Goal: Transaction & Acquisition: Book appointment/travel/reservation

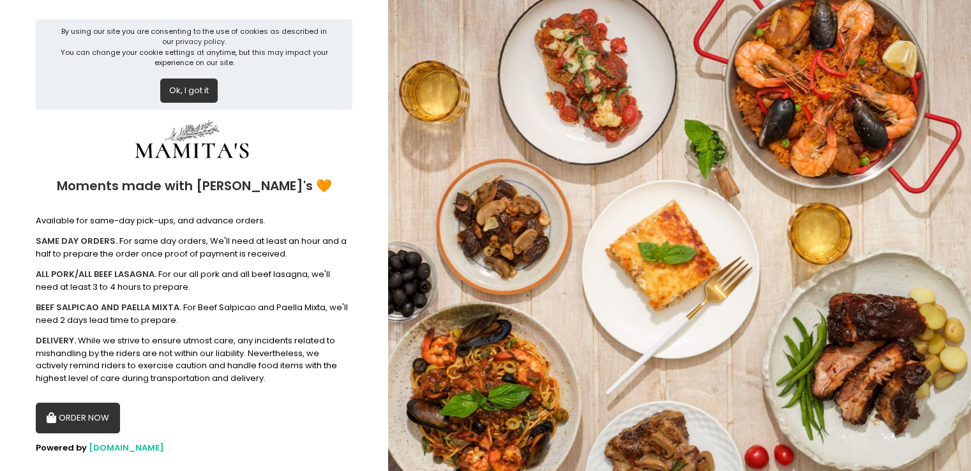
click at [64, 429] on button "ORDER NOW" at bounding box center [78, 418] width 84 height 31
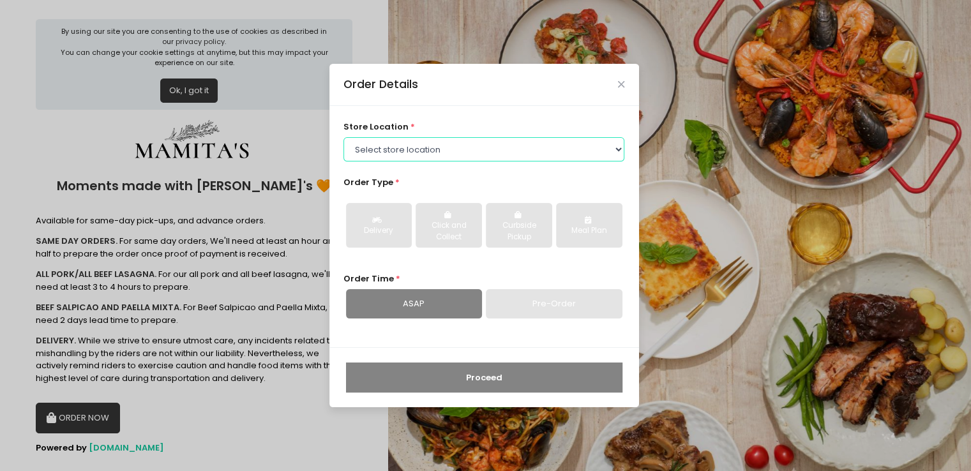
click at [440, 156] on select "Select store location Mamitas PH - [GEOGRAPHIC_DATA] Mamitas PH - [GEOGRAPHIC_D…" at bounding box center [484, 149] width 281 height 24
select select "6602978951b8268a02d72b28"
click at [344, 137] on select "Select store location Mamitas PH - [GEOGRAPHIC_DATA] Mamitas PH - [GEOGRAPHIC_D…" at bounding box center [484, 149] width 281 height 24
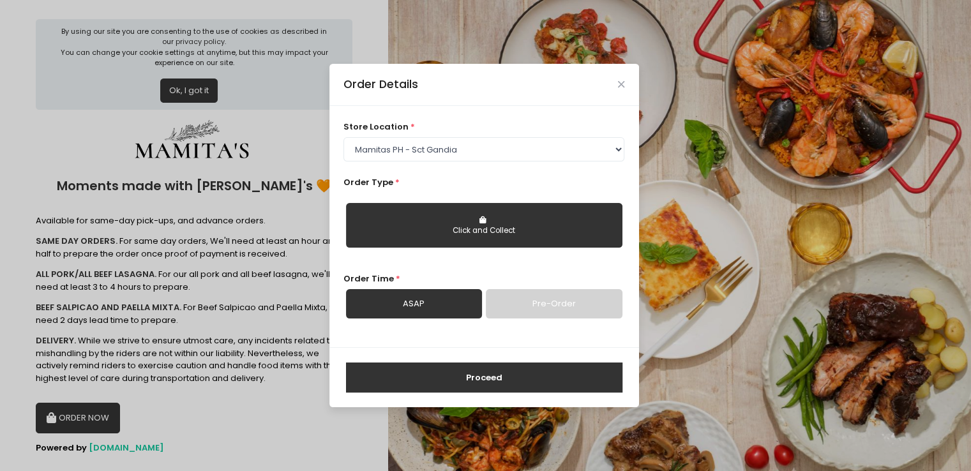
click at [430, 213] on button "Click and Collect" at bounding box center [484, 225] width 277 height 45
click at [552, 308] on link "Pre-Order" at bounding box center [554, 303] width 136 height 29
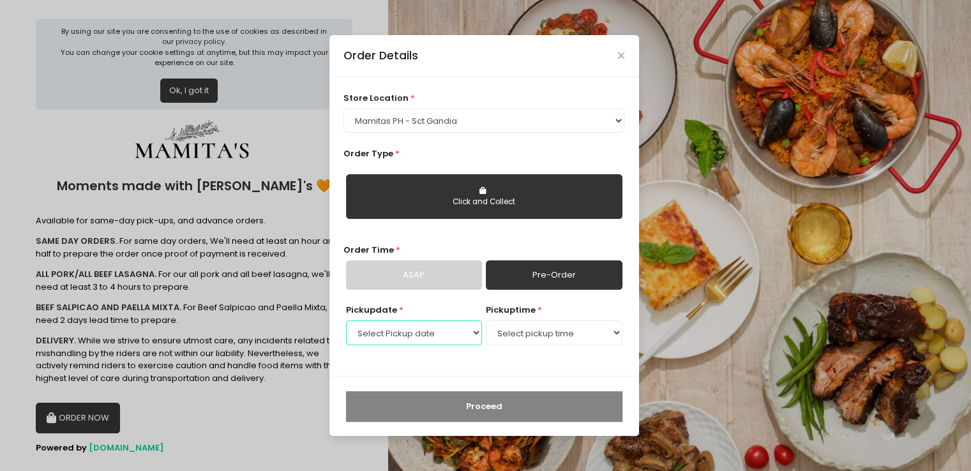
click at [468, 338] on select "Select Pickup date [DATE] [DATE] [DATE] [DATE] [DATE] [DATE] [DATE] [DATE] [DAT…" at bounding box center [414, 333] width 136 height 24
select select "[DATE]"
click at [346, 321] on select "Select Pickup date [DATE] [DATE] [DATE] [DATE] [DATE] [DATE] [DATE] [DATE] [DAT…" at bounding box center [414, 333] width 136 height 24
click at [512, 334] on select "Select pickup time 09:00 AM - 09:30 AM 09:30 AM - 10:00 AM 10:00 AM - 10:30 AM …" at bounding box center [554, 333] width 136 height 24
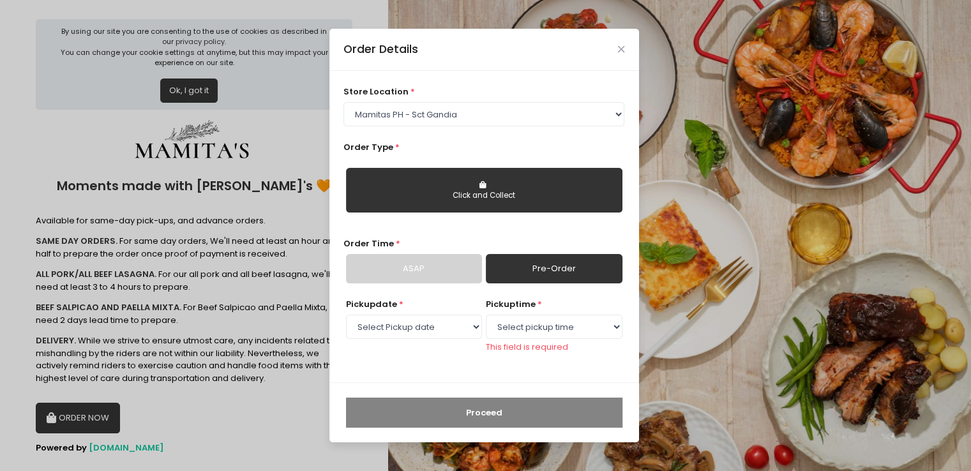
click at [519, 377] on form "store location * Select store location Mamitas PH - [GEOGRAPHIC_DATA] Mamitas P…" at bounding box center [485, 257] width 310 height 372
click at [534, 325] on select "Select pickup time 09:00 AM - 09:30 AM 09:30 AM - 10:00 AM 10:00 AM - 10:30 AM …" at bounding box center [554, 327] width 136 height 24
select select "09:00"
click at [486, 321] on select "Select pickup time 09:00 AM - 09:30 AM 09:30 AM - 10:00 AM 10:00 AM - 10:30 AM …" at bounding box center [554, 327] width 136 height 24
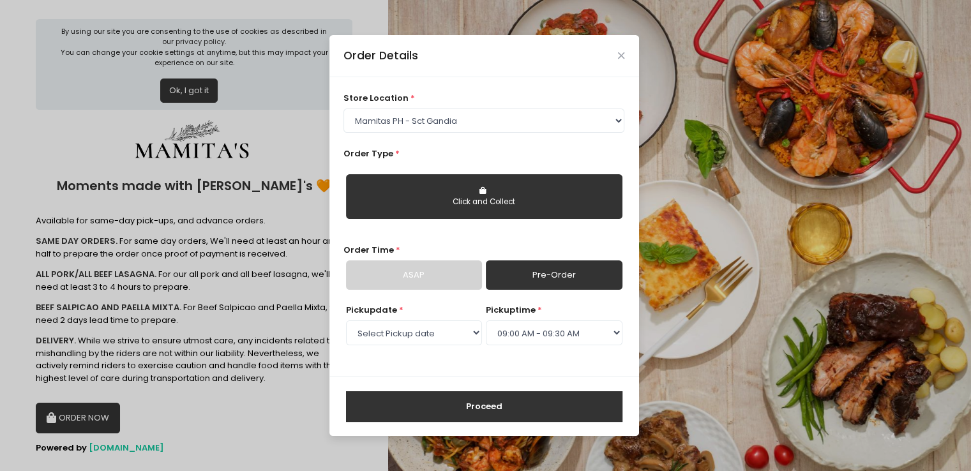
click at [494, 402] on button "Proceed" at bounding box center [484, 406] width 277 height 31
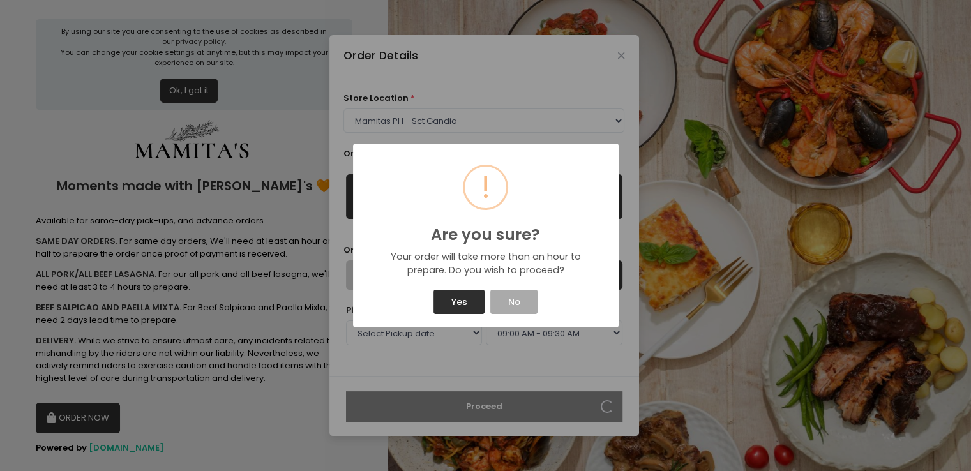
click at [447, 299] on button "Yes" at bounding box center [459, 302] width 51 height 24
